Goal: Task Accomplishment & Management: Manage account settings

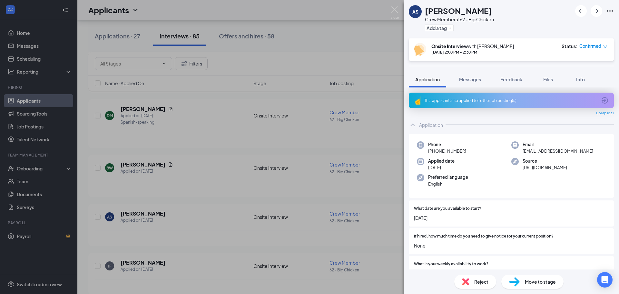
scroll to position [97, 0]
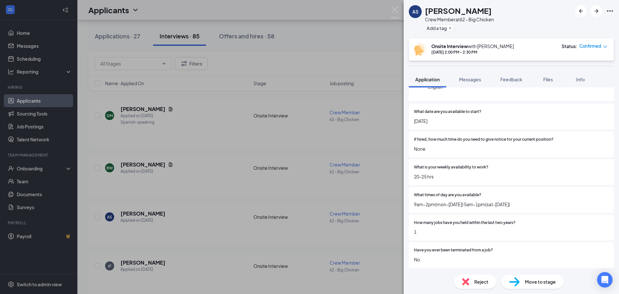
click at [481, 281] on span "Reject" at bounding box center [481, 281] width 14 height 7
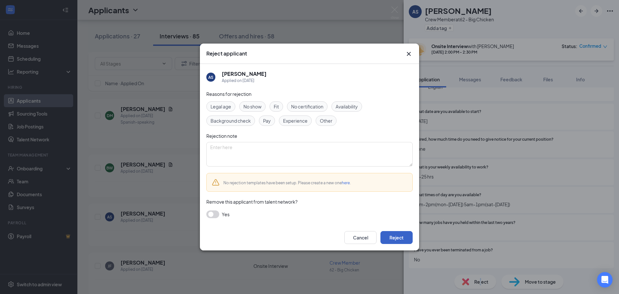
click at [404, 240] on button "Reject" at bounding box center [397, 237] width 32 height 13
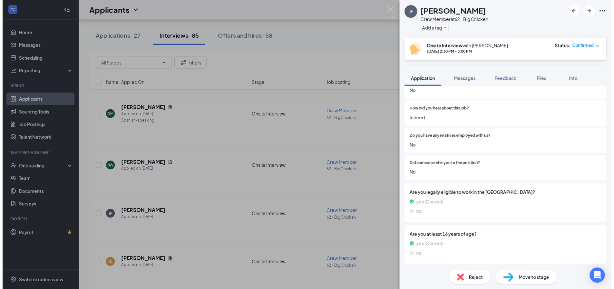
scroll to position [471, 0]
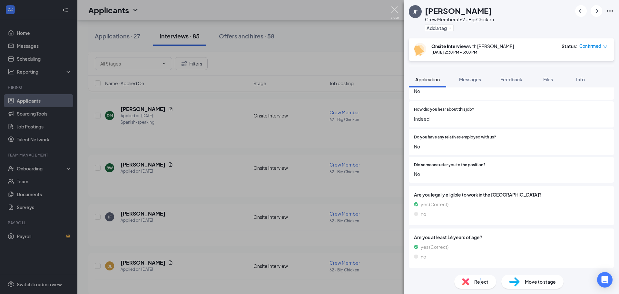
click at [393, 7] on img at bounding box center [395, 12] width 8 height 13
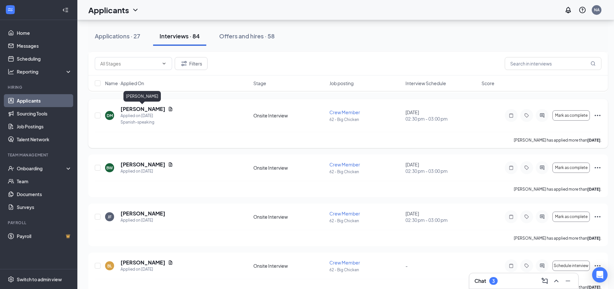
click at [151, 108] on h5 "[PERSON_NAME]" at bounding box center [143, 108] width 45 height 7
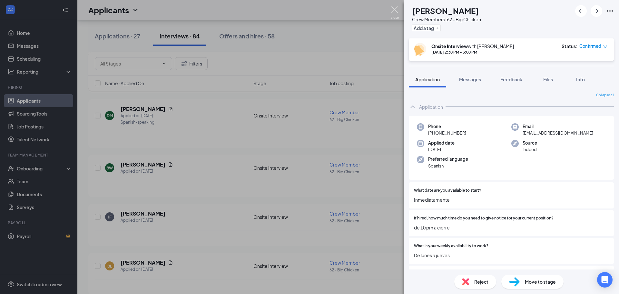
click at [397, 8] on img at bounding box center [395, 12] width 8 height 13
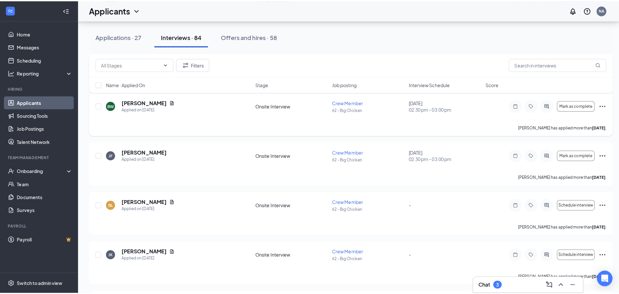
scroll to position [548, 0]
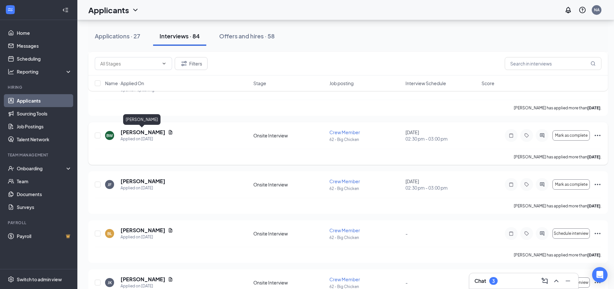
click at [152, 132] on h5 "[PERSON_NAME]" at bounding box center [143, 132] width 45 height 7
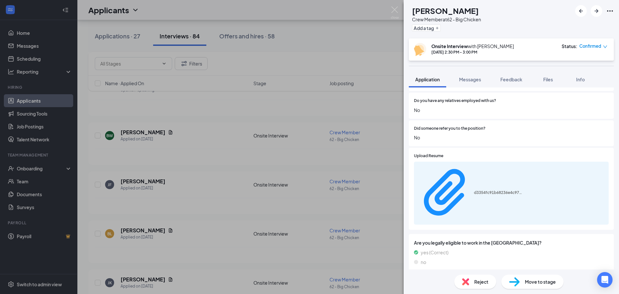
scroll to position [507, 0]
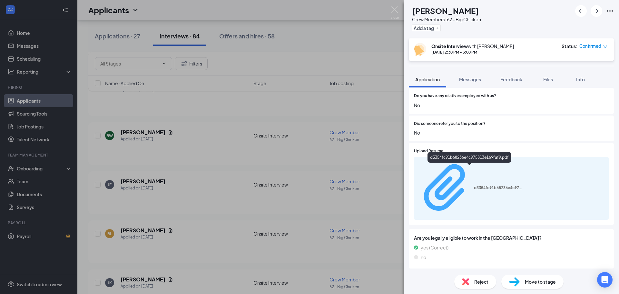
click at [495, 172] on div "d3354fc91b68236e4c975813e169faf9.pdf" at bounding box center [470, 188] width 104 height 57
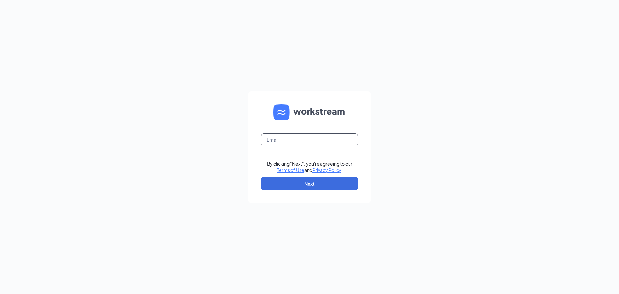
click at [311, 137] on input "text" at bounding box center [309, 139] width 97 height 13
type input "wendys62@calhounmc.com"
click at [312, 182] on button "Next" at bounding box center [309, 183] width 97 height 13
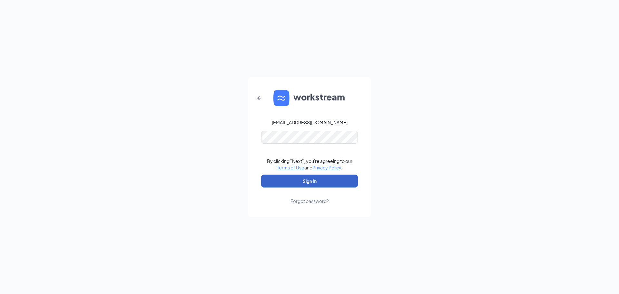
click at [320, 177] on button "Sign In" at bounding box center [309, 180] width 97 height 13
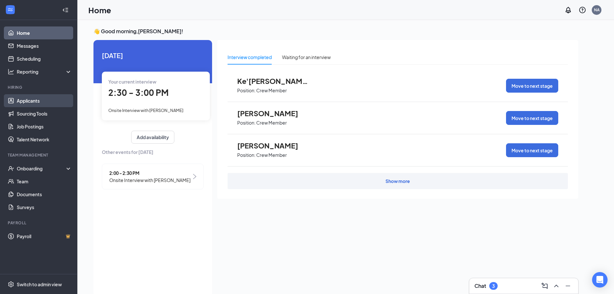
click at [41, 98] on link "Applicants" at bounding box center [44, 100] width 55 height 13
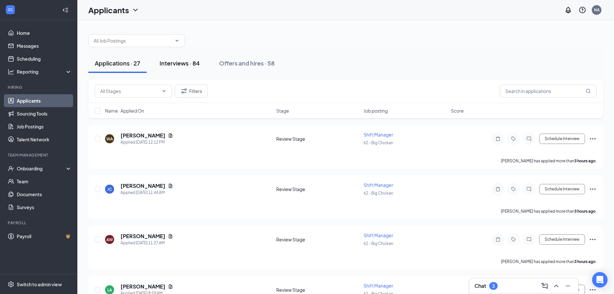
click at [185, 62] on div "Interviews · 84" at bounding box center [180, 63] width 40 height 8
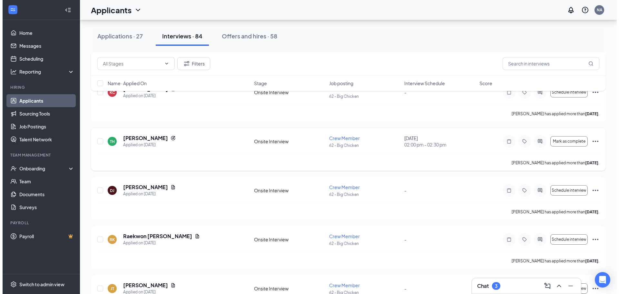
scroll to position [193, 0]
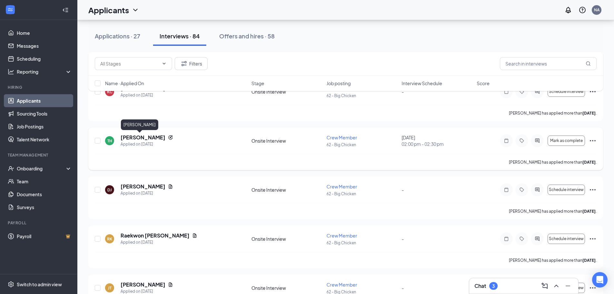
click at [136, 134] on h5 "[PERSON_NAME]" at bounding box center [143, 137] width 45 height 7
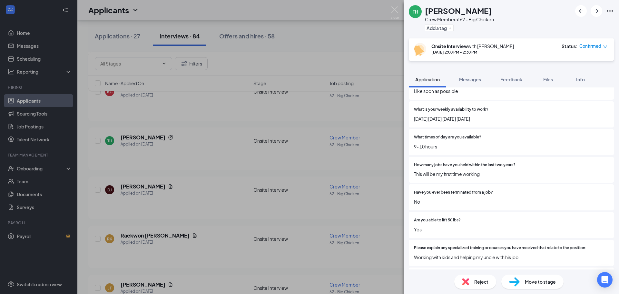
scroll to position [161, 0]
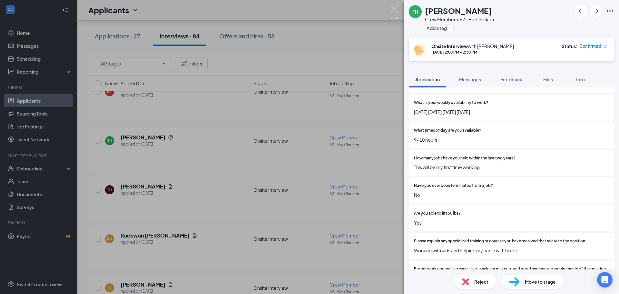
click at [528, 282] on span "Move to stage" at bounding box center [540, 281] width 31 height 7
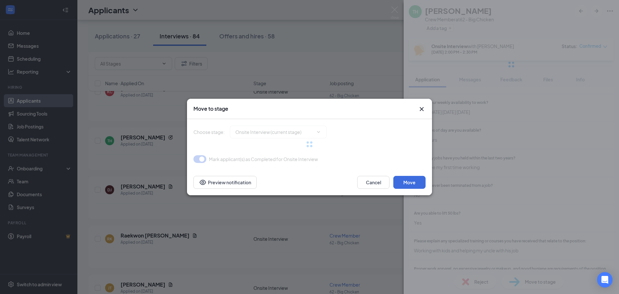
type input "Hiring Complete (final stage)"
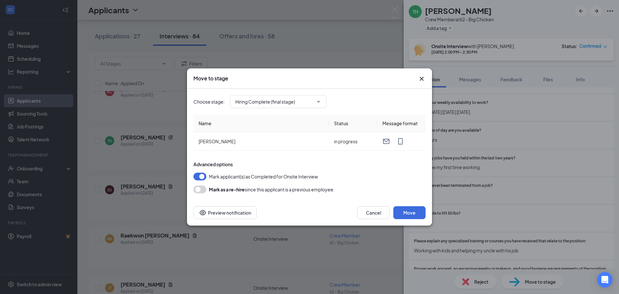
click at [420, 76] on icon "Cross" at bounding box center [422, 79] width 8 height 8
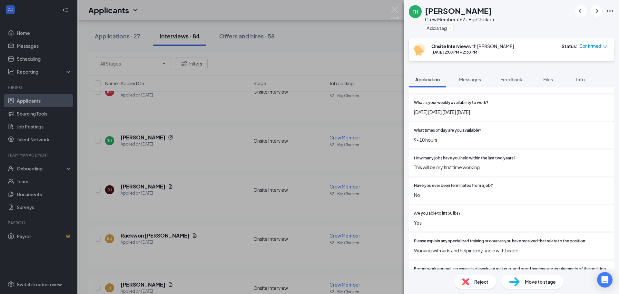
click at [479, 282] on span "Reject" at bounding box center [481, 281] width 14 height 7
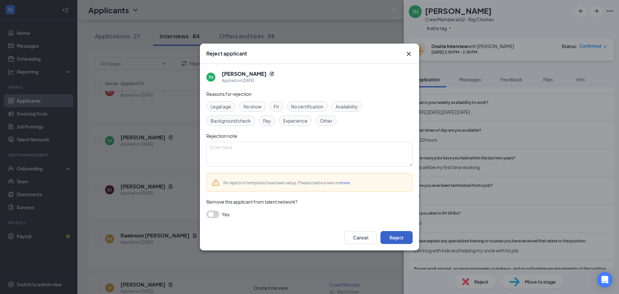
click at [393, 237] on button "Reject" at bounding box center [397, 237] width 32 height 13
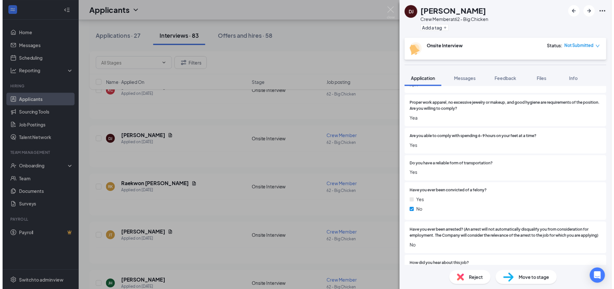
scroll to position [322, 0]
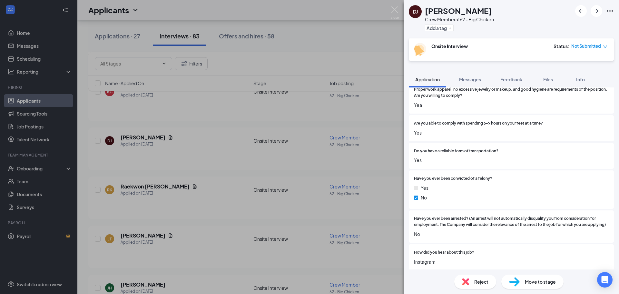
click at [395, 6] on div "DJ [PERSON_NAME] Crew Member at 62 - Big Chicken Add a tag Onsite Interview Sta…" at bounding box center [309, 147] width 619 height 294
